Goal: Task Accomplishment & Management: Complete application form

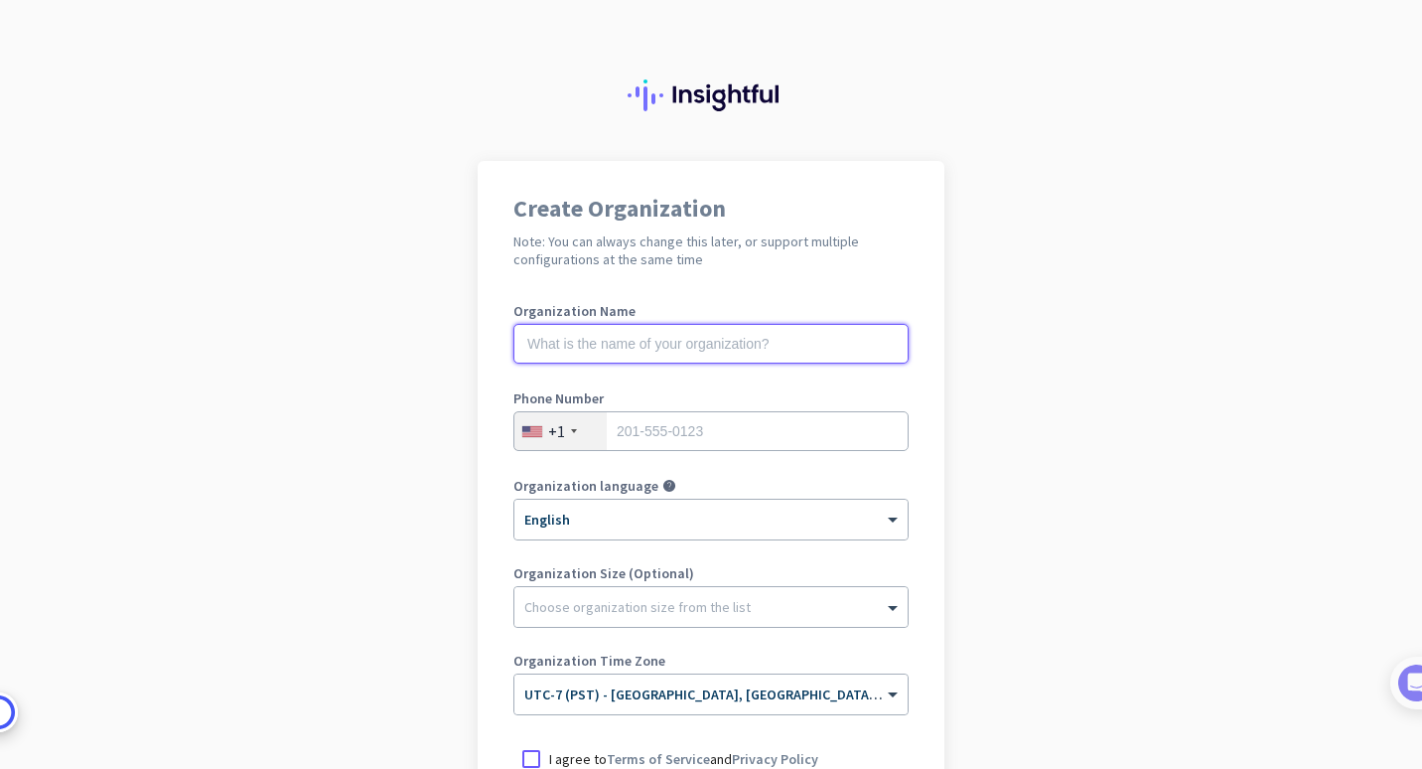
click at [570, 347] on input "text" at bounding box center [710, 344] width 395 height 40
type input "Mercor"
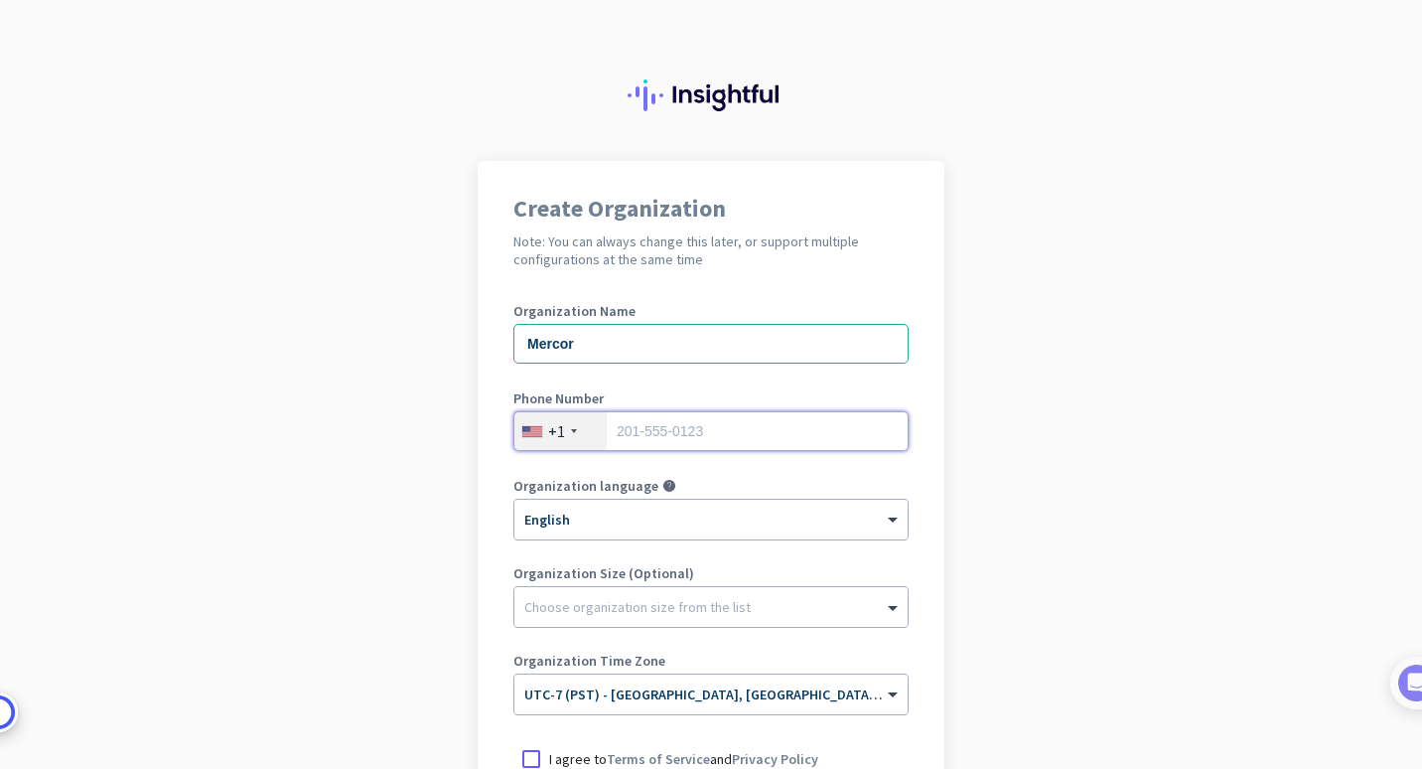
click at [643, 418] on input "tel" at bounding box center [710, 431] width 395 height 40
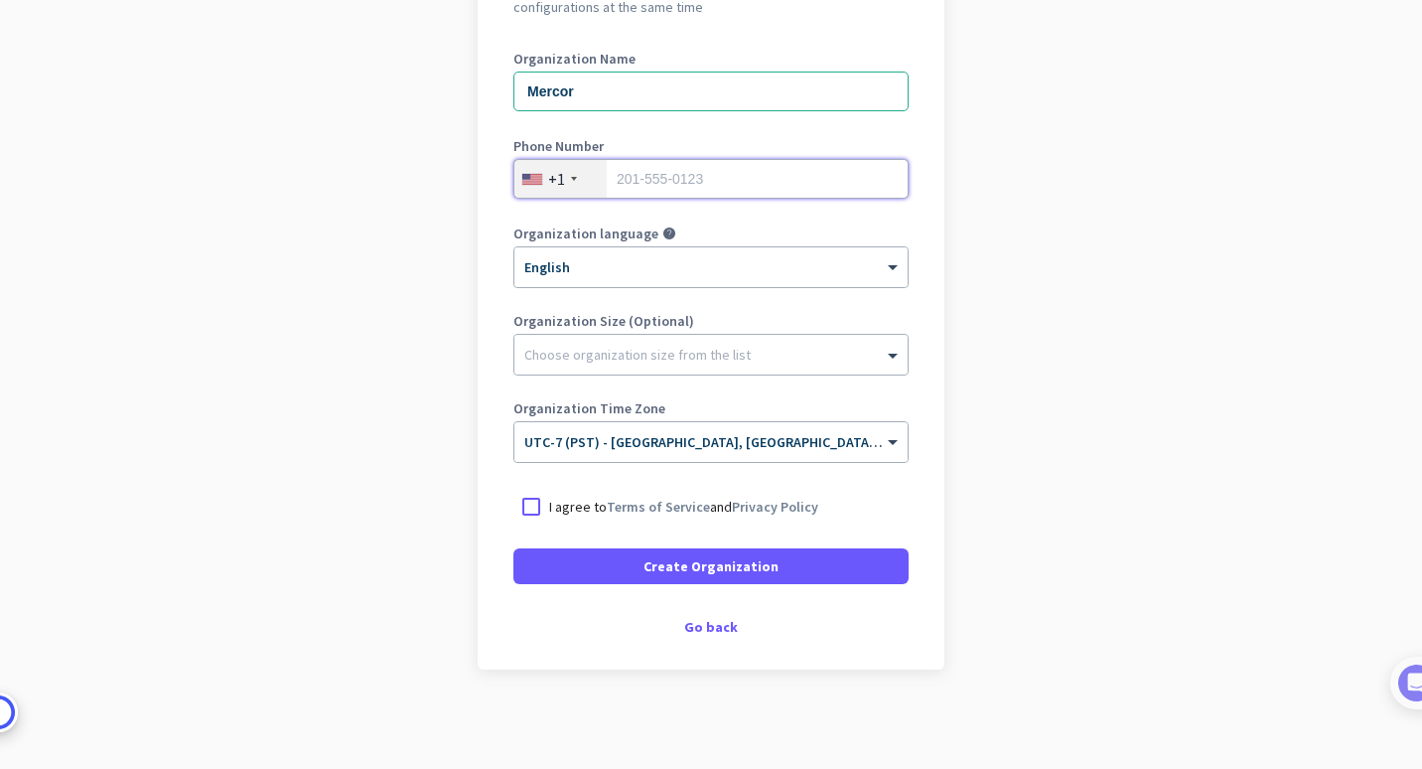
scroll to position [250, 0]
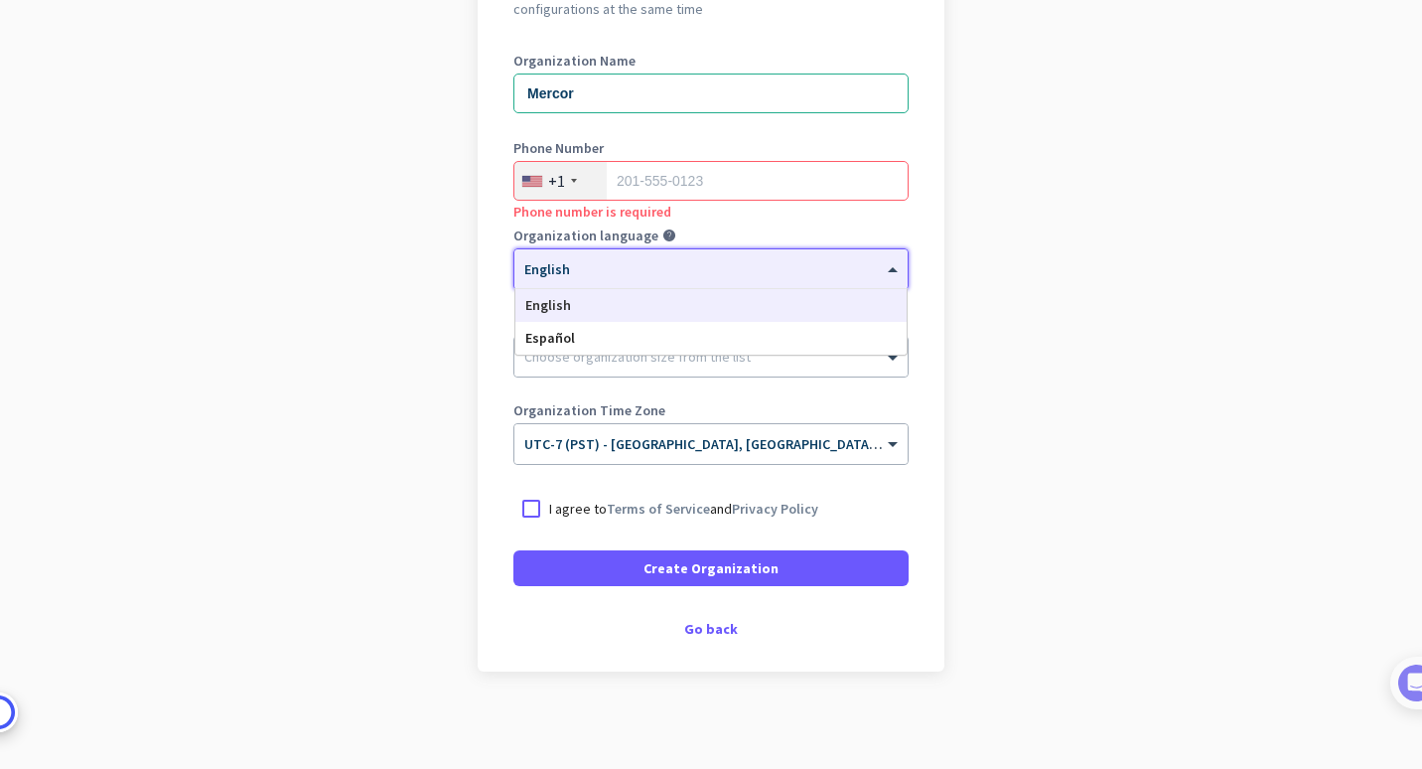
click at [663, 283] on div "× English" at bounding box center [710, 269] width 393 height 40
click at [720, 170] on input "tel" at bounding box center [710, 181] width 395 height 40
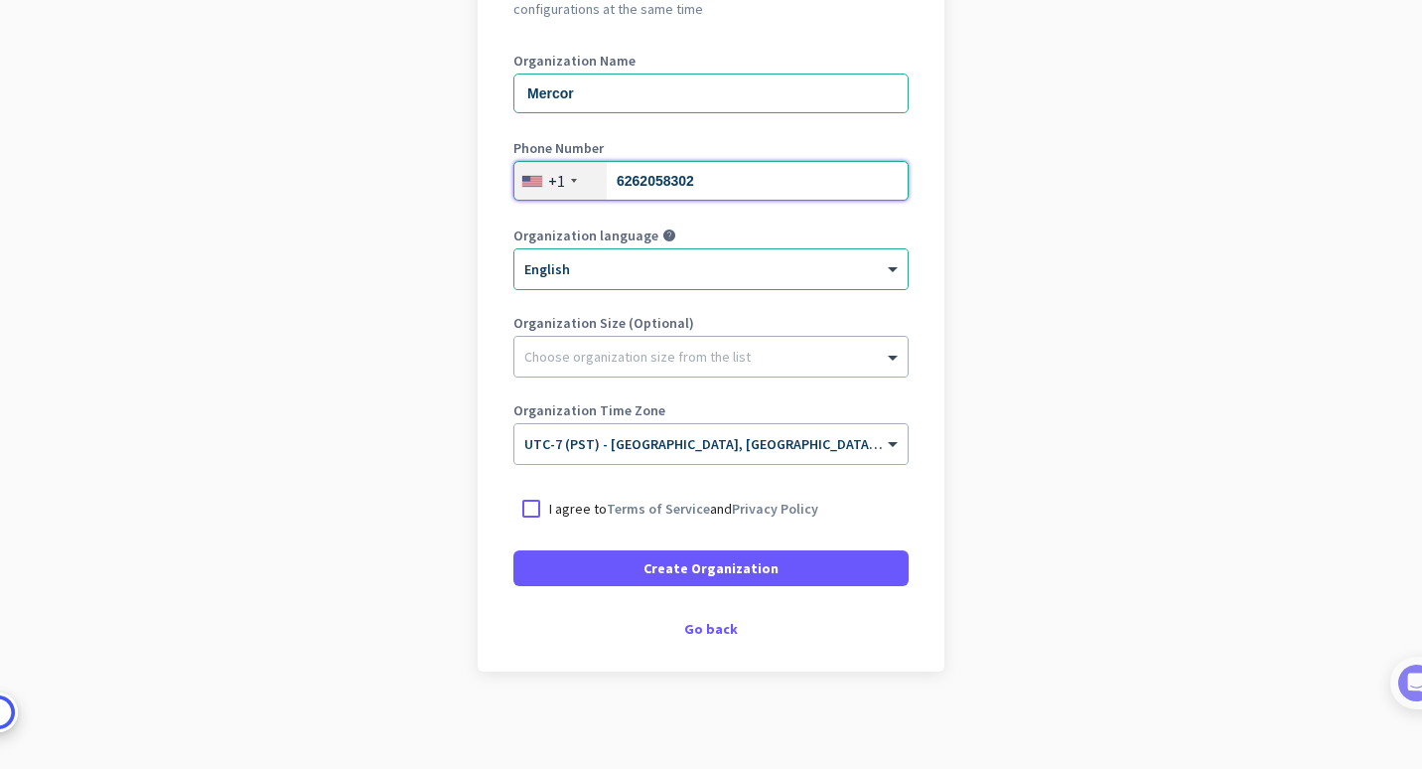
type input "6262058302"
click at [520, 503] on div at bounding box center [531, 509] width 36 height 36
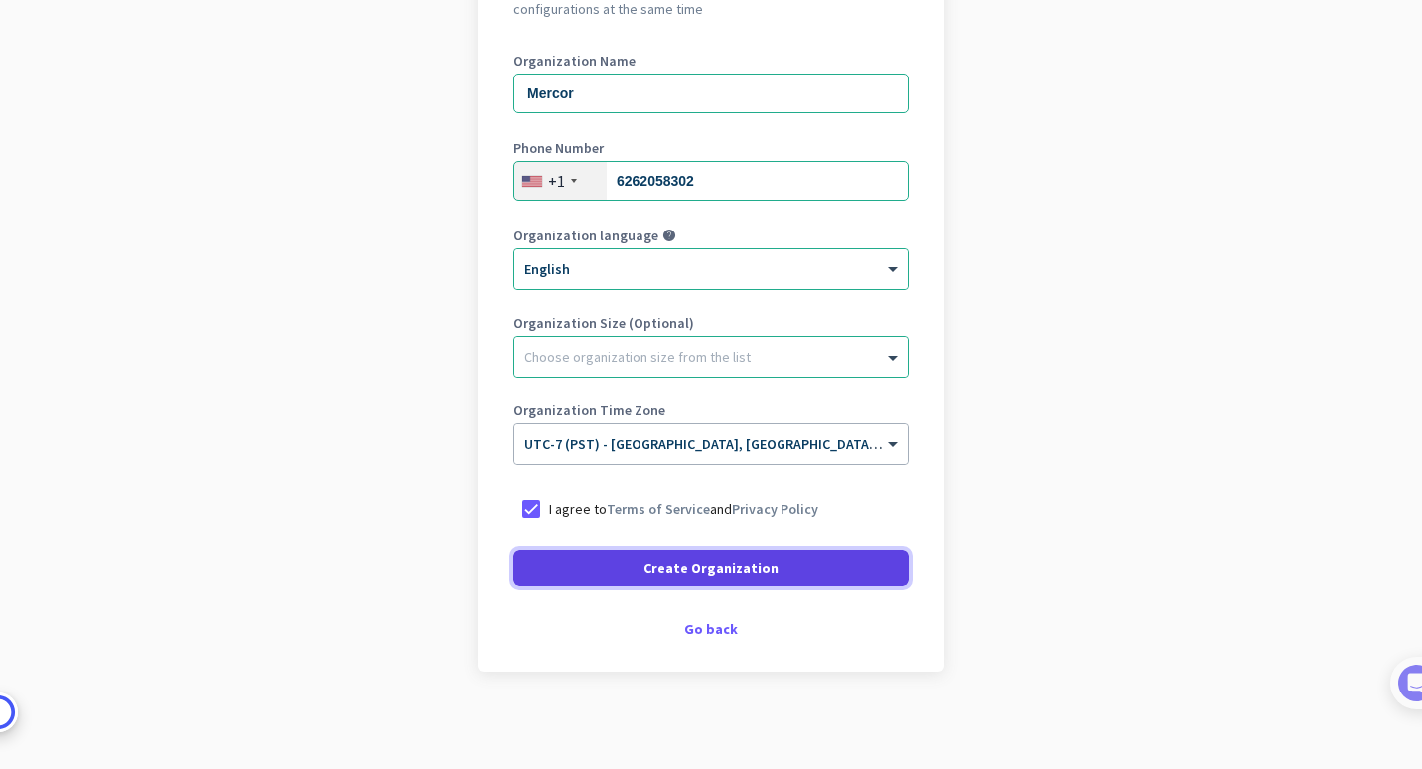
click at [533, 558] on span at bounding box center [710, 568] width 395 height 48
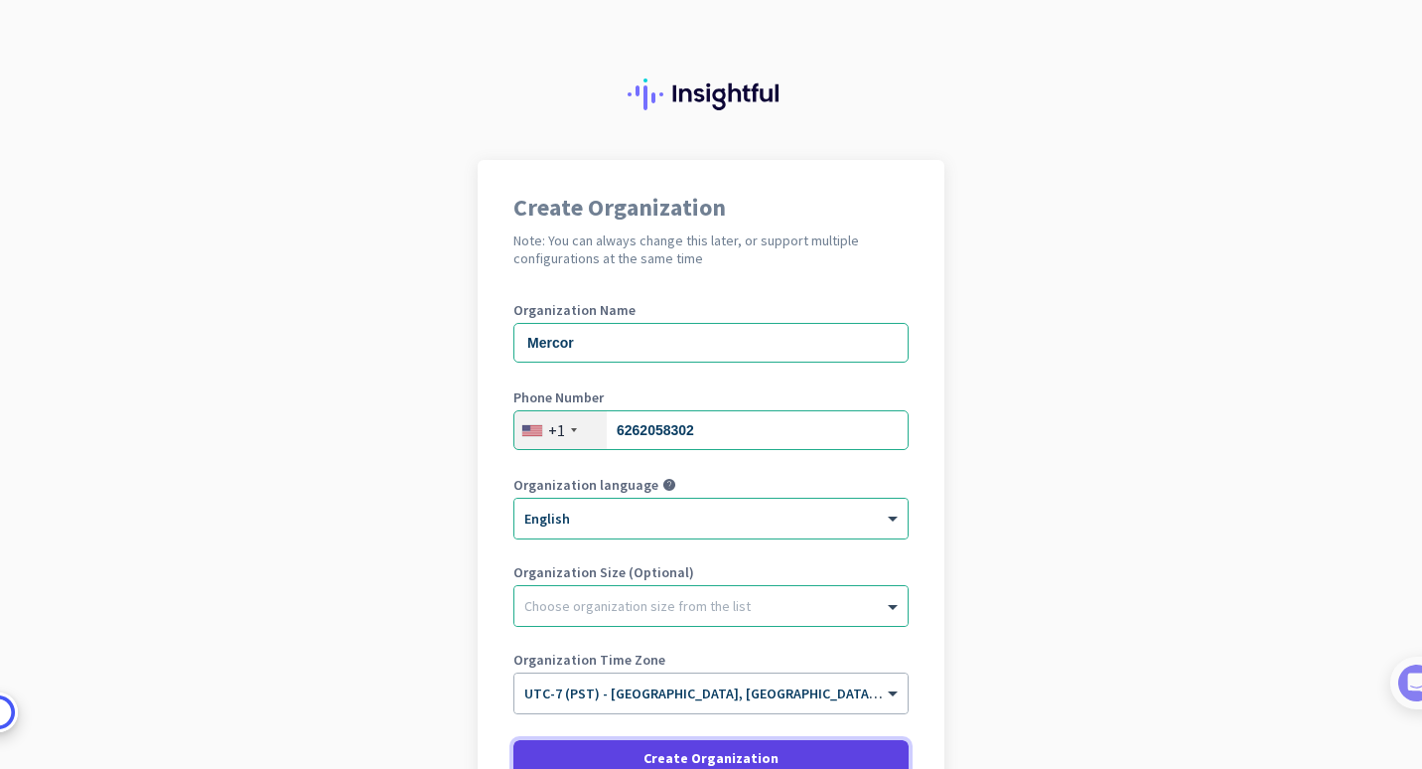
scroll to position [3, 0]
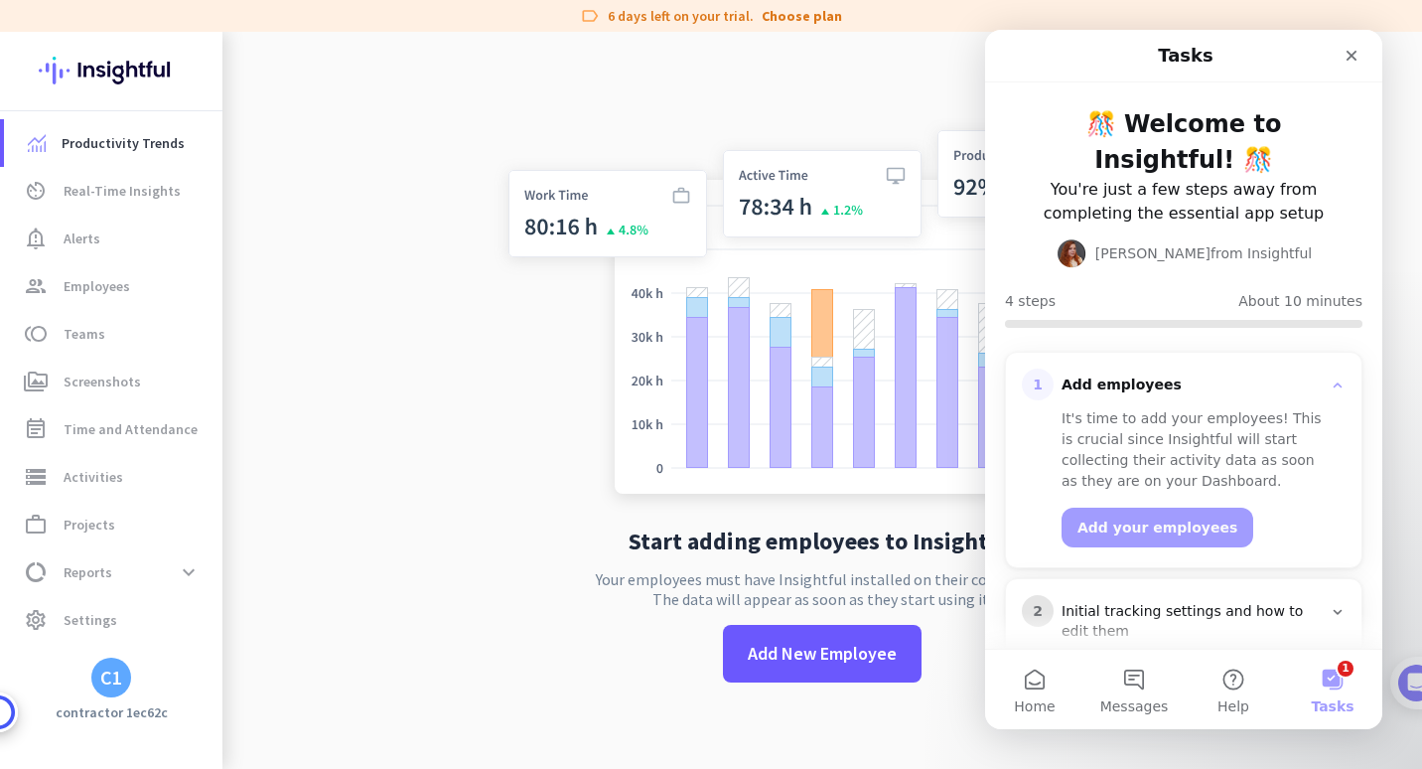
click at [132, 686] on div "C1" at bounding box center [111, 678] width 222 height 40
click at [1355, 62] on icon "Close" at bounding box center [1352, 56] width 16 height 16
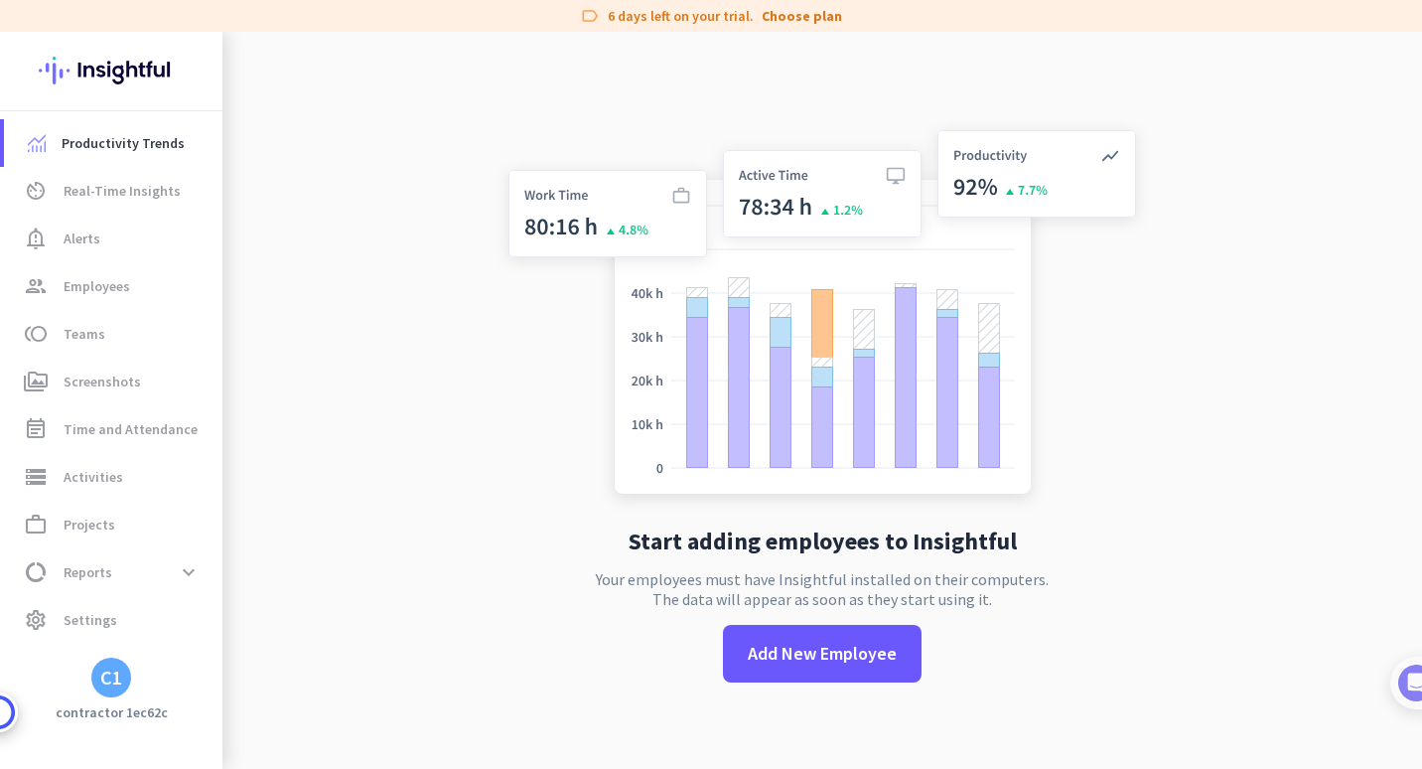
click at [99, 688] on div "C1" at bounding box center [111, 678] width 40 height 40
click at [181, 640] on span "Sign out" at bounding box center [217, 640] width 120 height 18
